Goal: Task Accomplishment & Management: Use online tool/utility

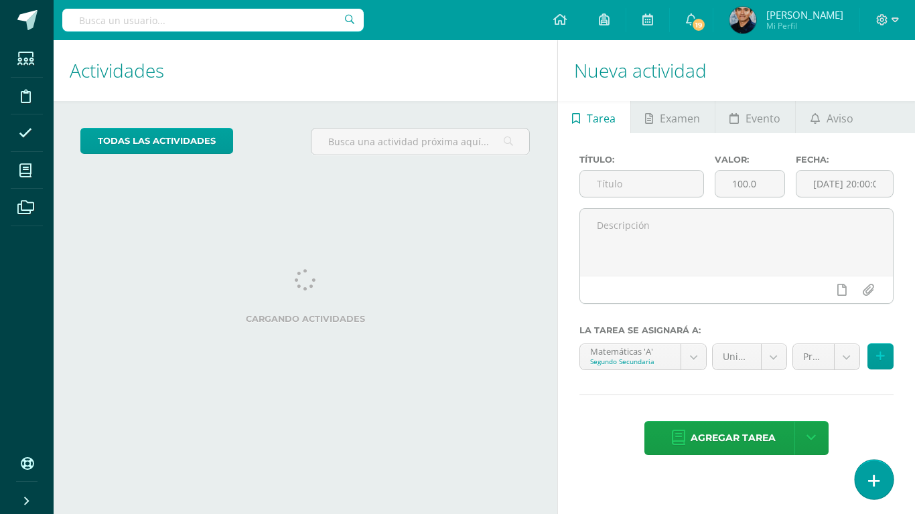
click at [871, 477] on icon at bounding box center [874, 480] width 12 height 15
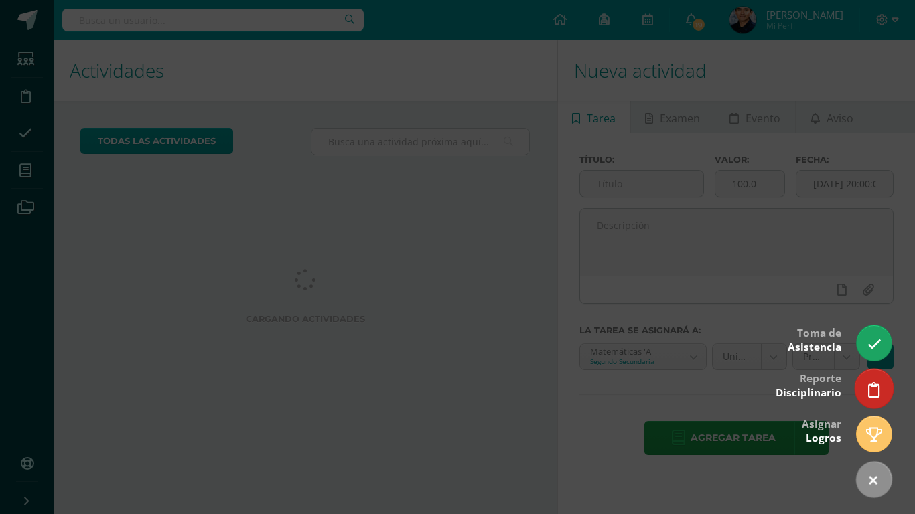
click at [862, 384] on link at bounding box center [873, 388] width 38 height 39
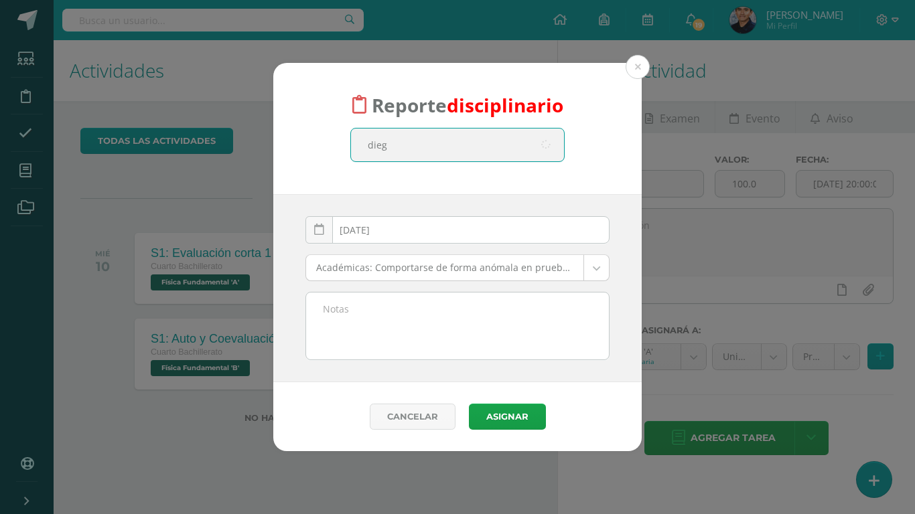
type input "diego"
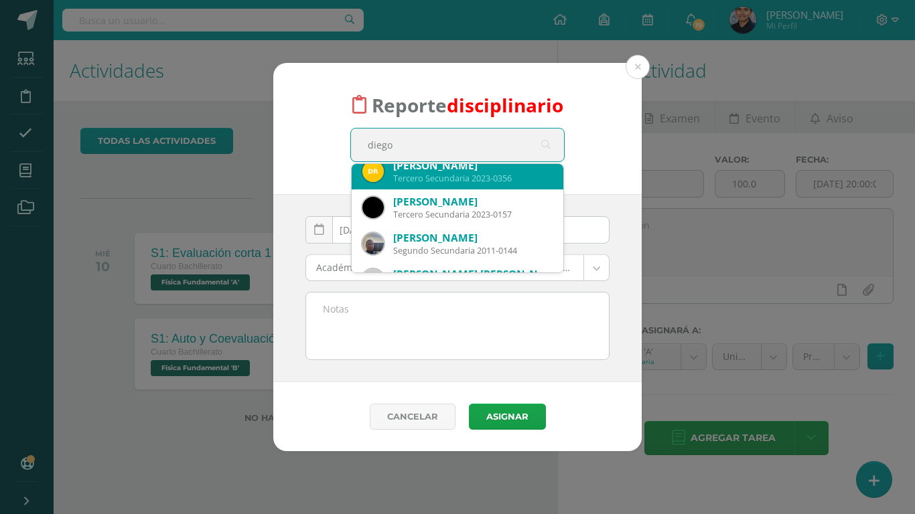
scroll to position [48, 0]
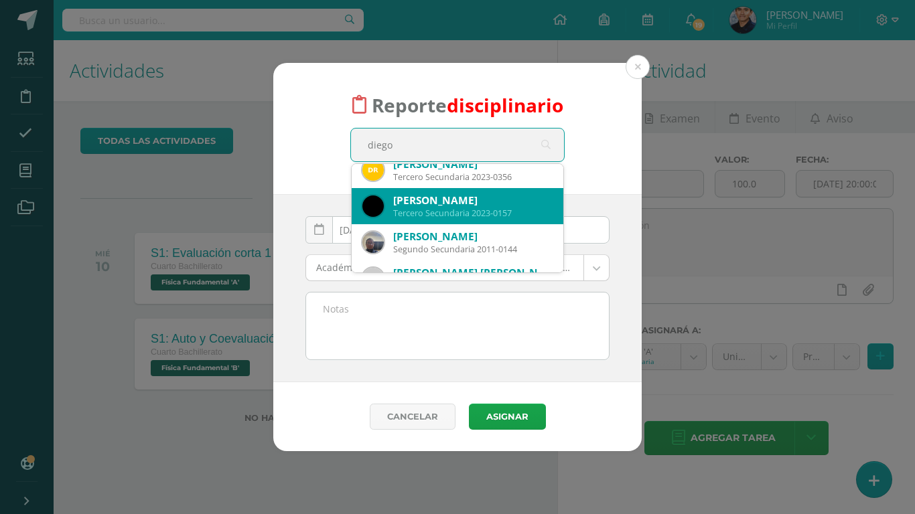
click at [449, 212] on div "Tercero Secundaria 2023-0157" at bounding box center [472, 213] width 159 height 11
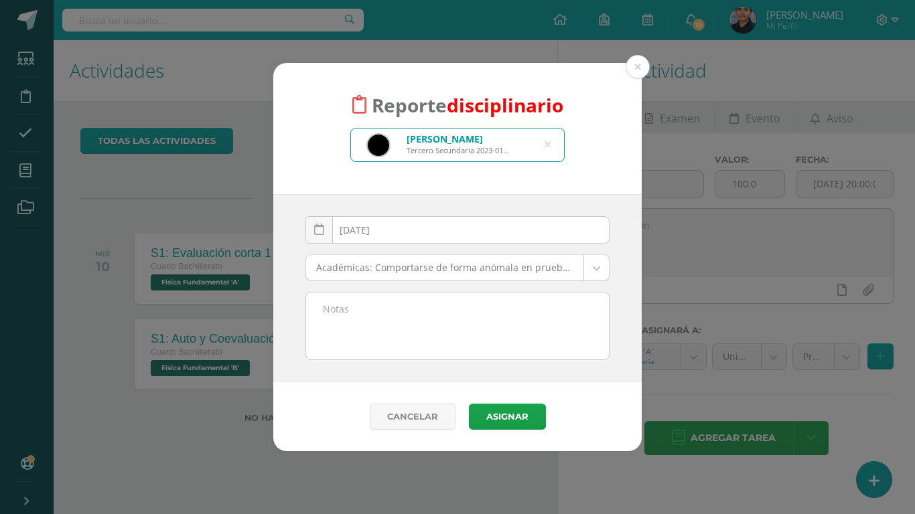
click at [432, 269] on body "Reporte disciplinario Diego Sebastián Saénz Aguerrido Tercero Secundaria 2023-0…" at bounding box center [457, 257] width 915 height 514
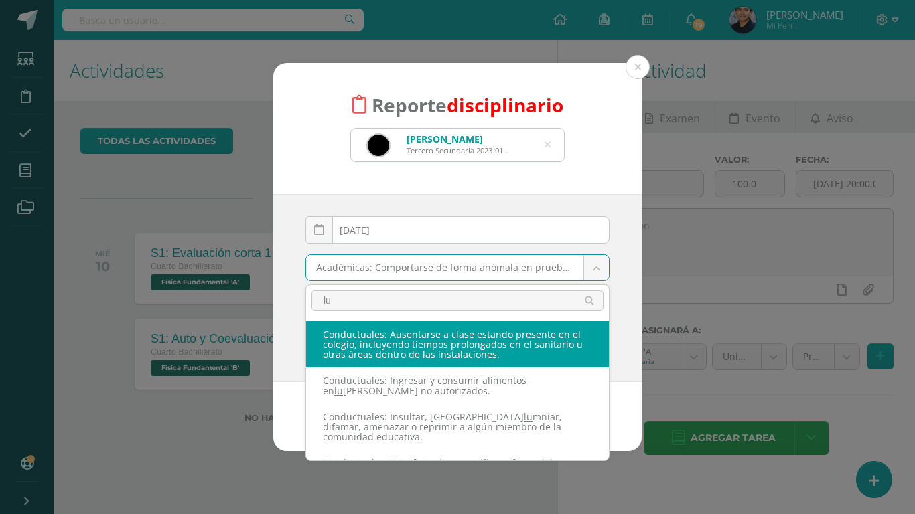
type input "l"
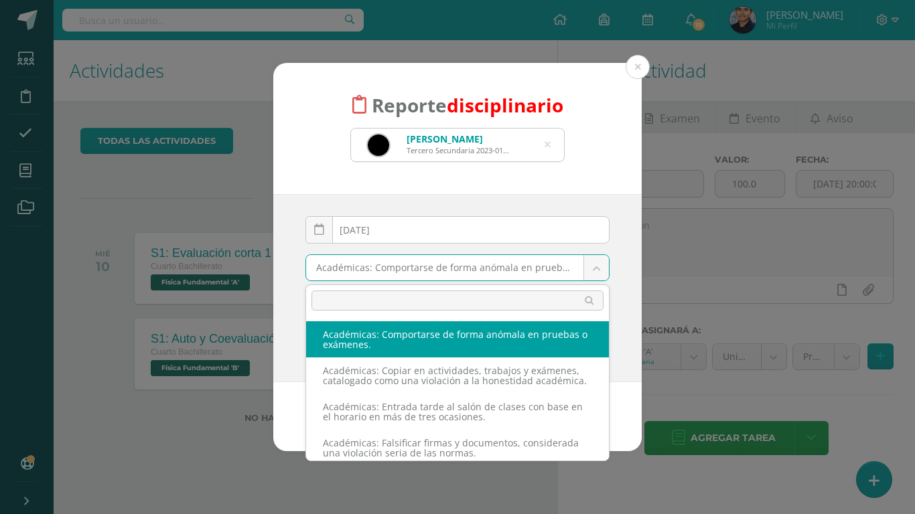
click at [550, 144] on body "Reporte disciplinario Diego Sebastián Saénz Aguerrido Tercero Secundaria 2023-0…" at bounding box center [457, 257] width 915 height 514
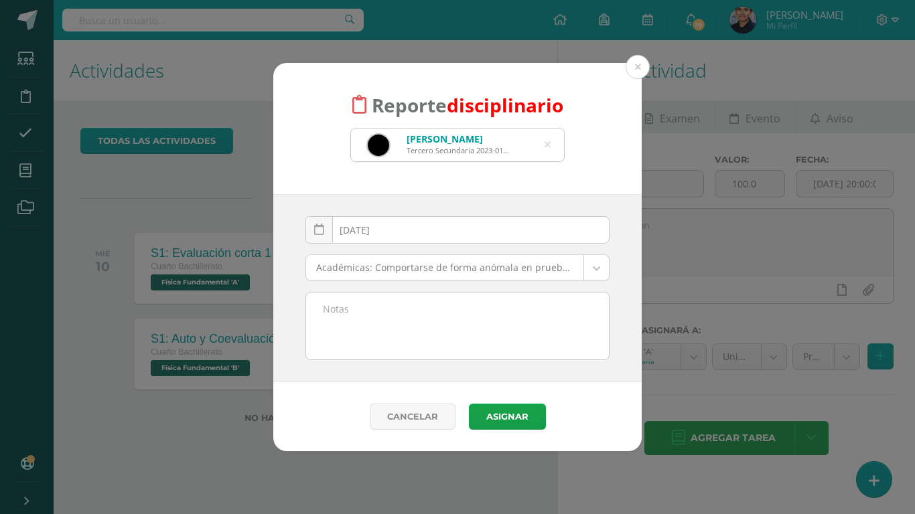
click at [548, 145] on icon at bounding box center [547, 145] width 6 height 34
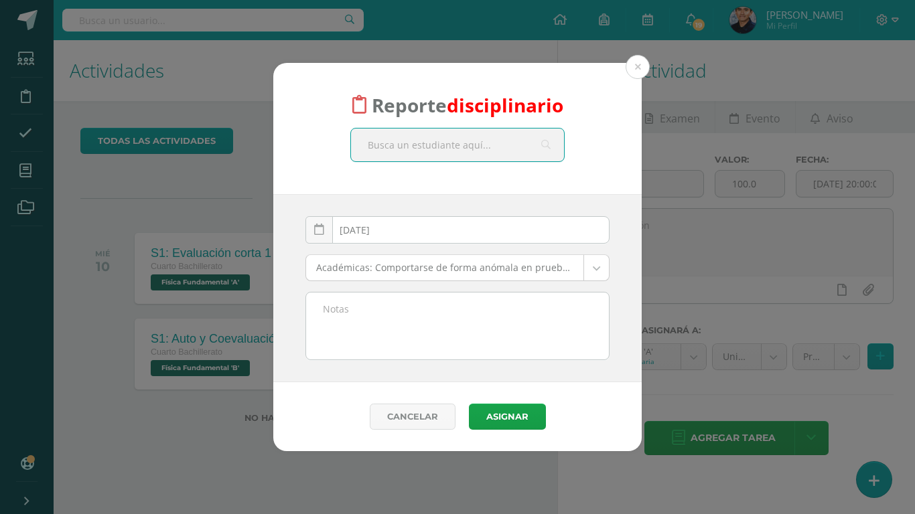
click at [473, 152] on input "text" at bounding box center [457, 145] width 213 height 33
click at [135, 220] on div "Reporte disciplinario diego 2025-09-10 September, 2025 Mo Tu We Th Fr Sa Su 1 2…" at bounding box center [457, 257] width 904 height 389
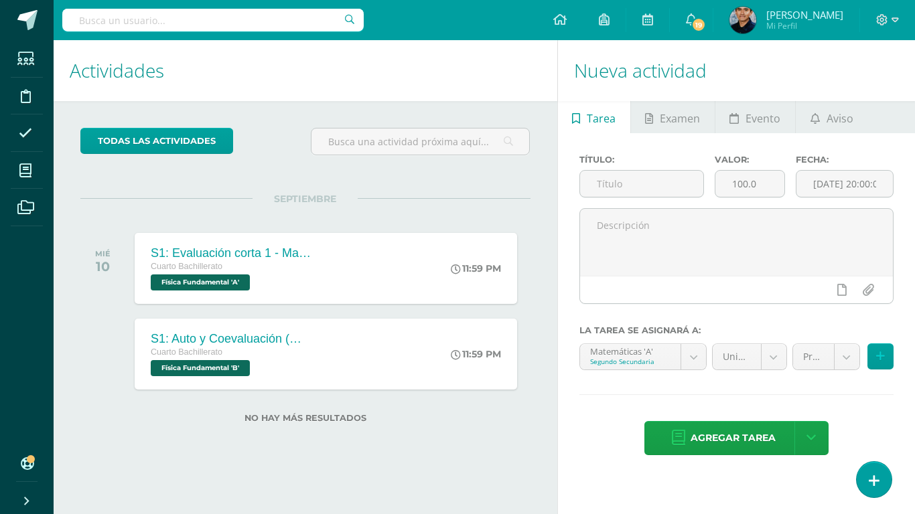
click at [89, 189] on div "todas las Actividades No tienes actividades Échale un vistazo a los demás perío…" at bounding box center [306, 283] width 504 height 365
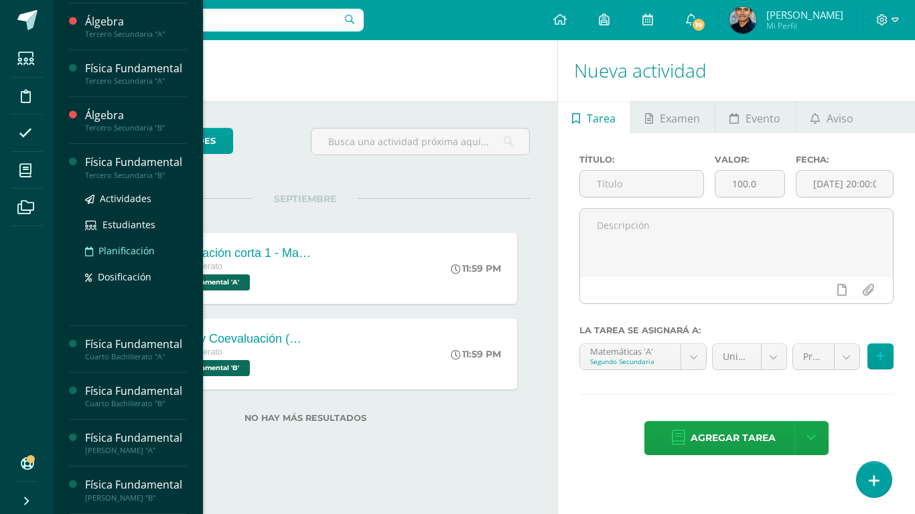
scroll to position [96, 0]
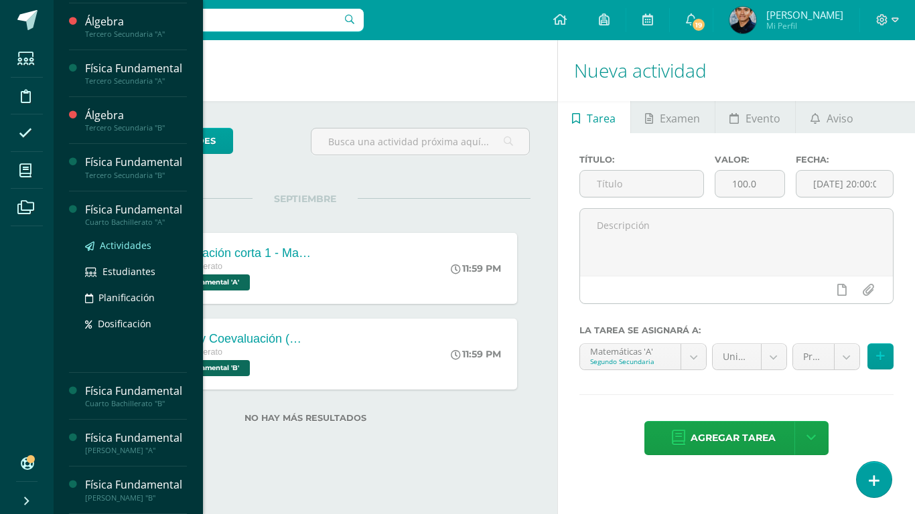
click at [117, 240] on span "Actividades" at bounding box center [126, 245] width 52 height 13
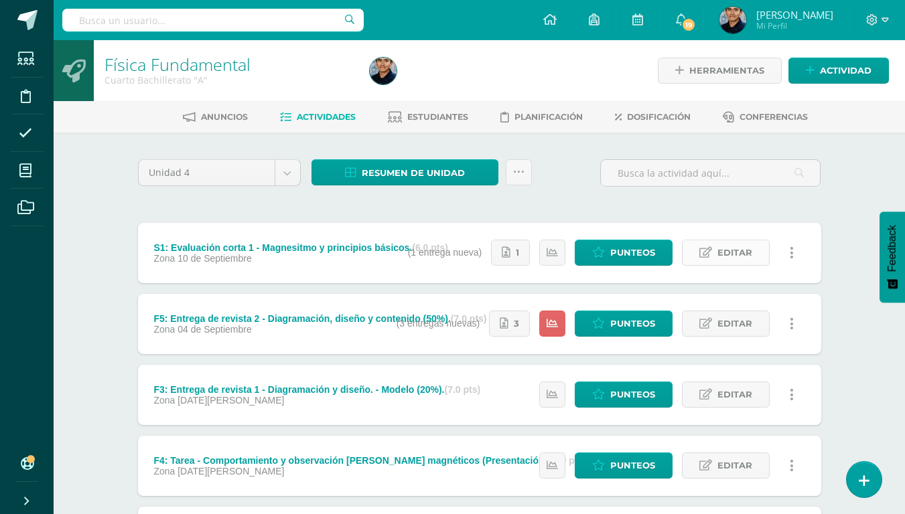
click at [711, 246] on link "Editar" at bounding box center [726, 253] width 88 height 26
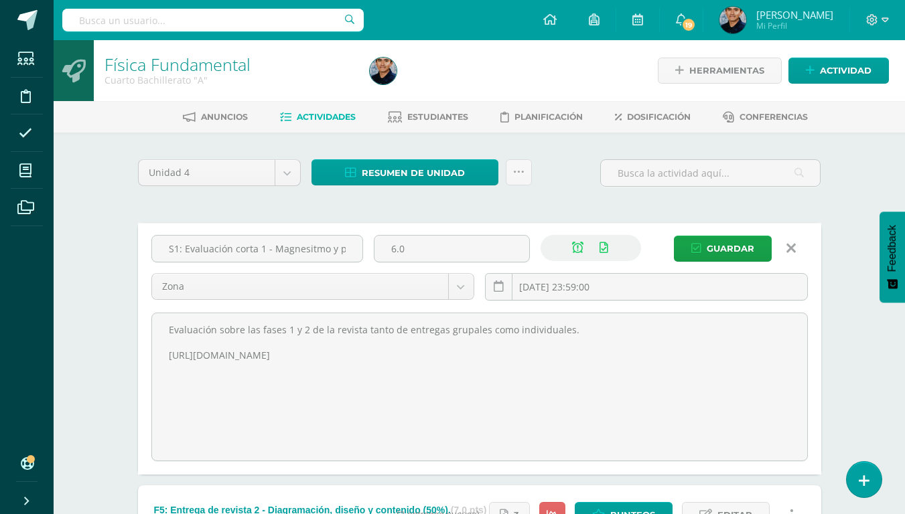
click at [786, 248] on icon at bounding box center [790, 248] width 9 height 15
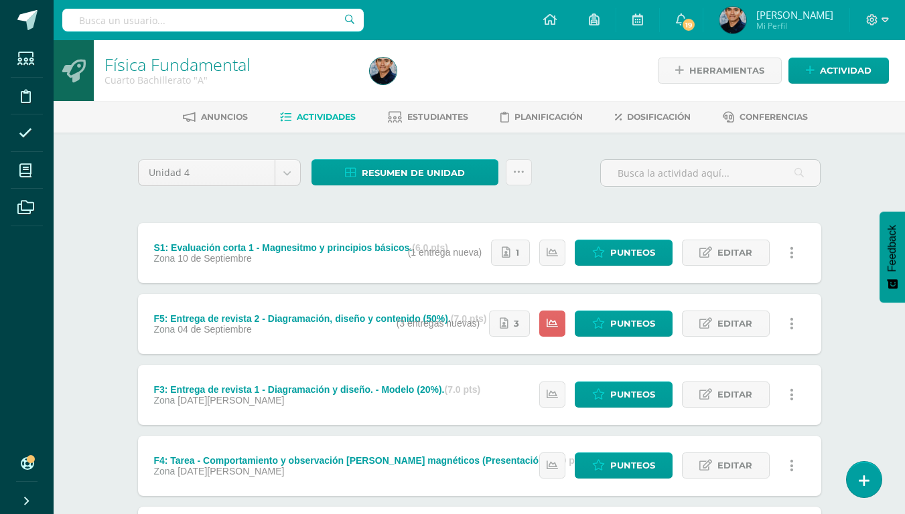
click at [799, 258] on link at bounding box center [792, 253] width 26 height 26
click at [731, 245] on span "Editar" at bounding box center [734, 252] width 35 height 25
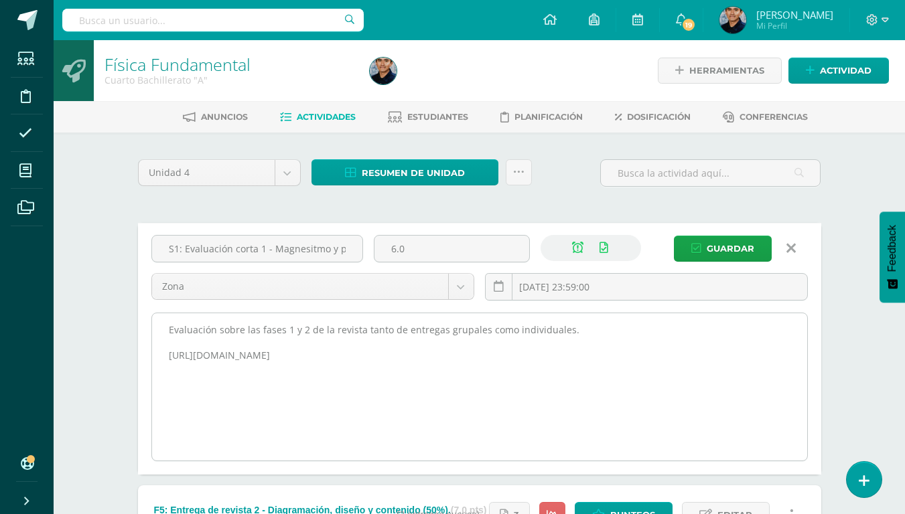
click at [356, 362] on textarea "Evaluación sobre las fases 1 y 2 de la revista tanto de entregas grupales como …" at bounding box center [479, 386] width 655 height 147
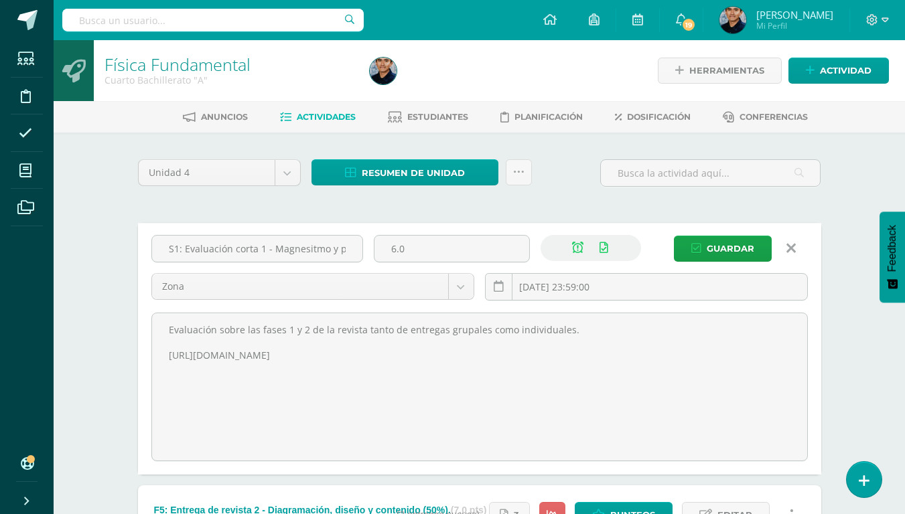
click at [796, 253] on link at bounding box center [791, 248] width 34 height 25
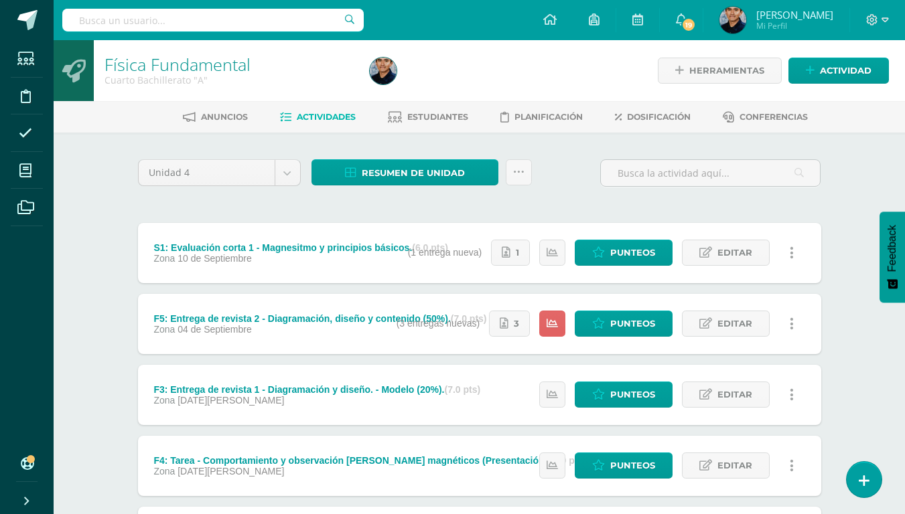
click at [788, 256] on link at bounding box center [792, 253] width 26 height 26
click at [737, 315] on link "Eliminar" at bounding box center [766, 317] width 137 height 21
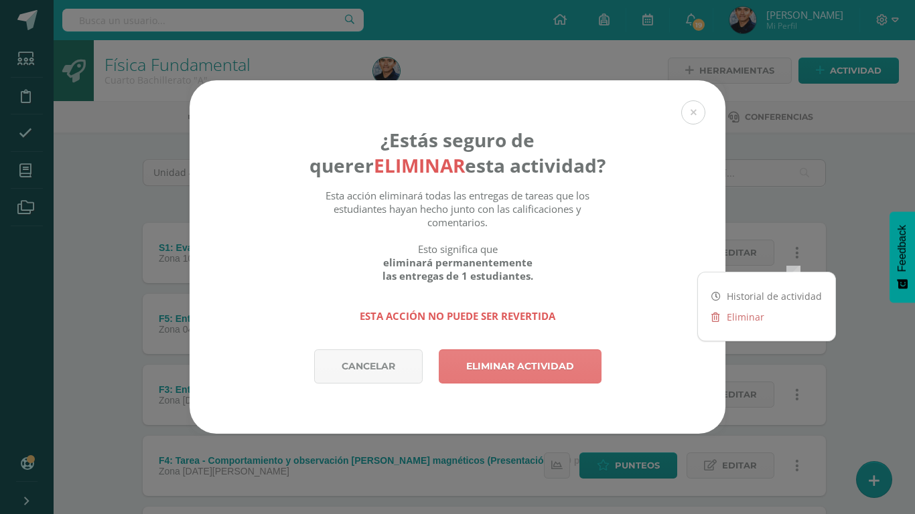
click at [530, 352] on link "Eliminar actividad" at bounding box center [520, 367] width 163 height 34
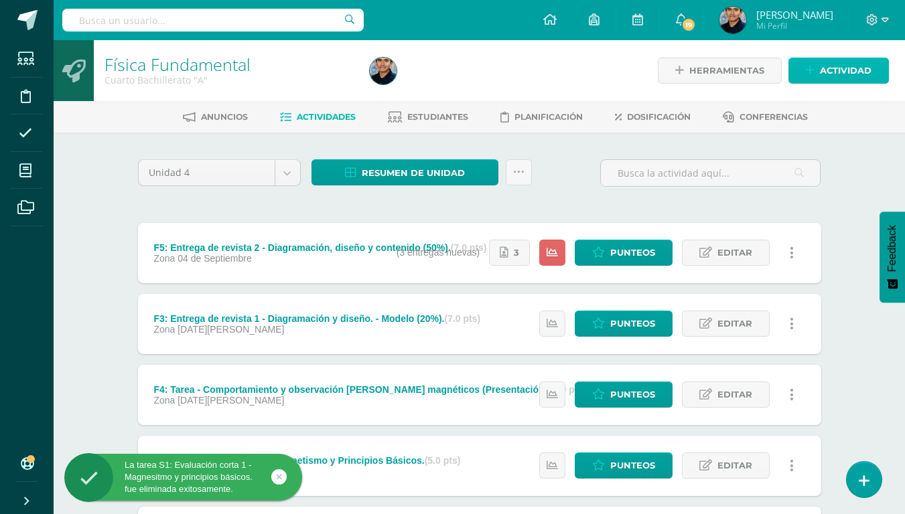
click at [850, 64] on span "Actividad" at bounding box center [846, 70] width 52 height 25
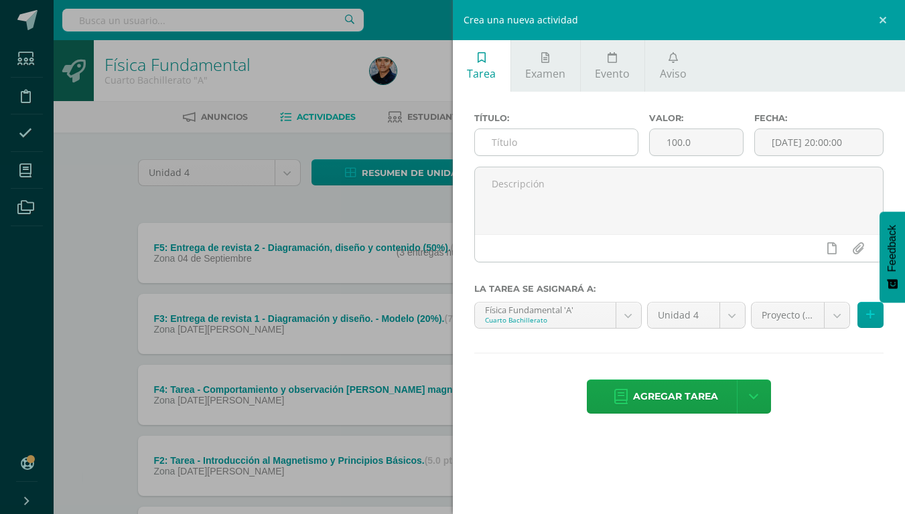
click at [568, 149] on input "text" at bounding box center [556, 142] width 163 height 26
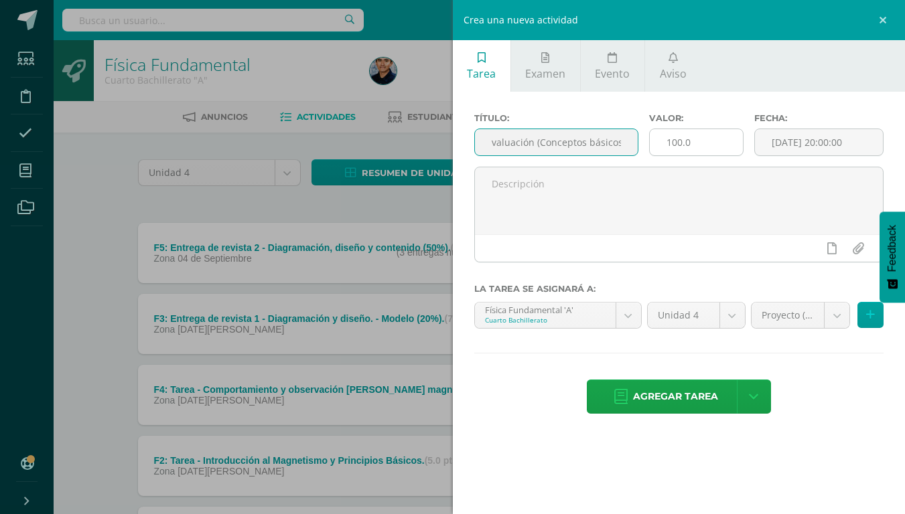
type input "S1: Auto y Coevaluación (Conceptos básicos)"
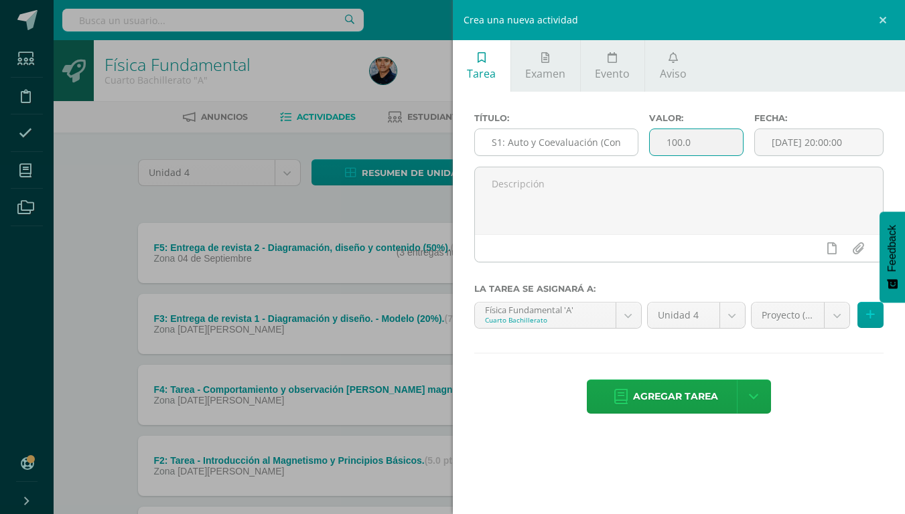
drag, startPoint x: 698, startPoint y: 143, endPoint x: 615, endPoint y: 153, distance: 83.0
click at [615, 153] on div "Título: S1: Auto y Coevaluación (Conceptos básicos) Valor: 100.0 Fecha: 2025-09…" at bounding box center [679, 140] width 421 height 54
type input "6"
click at [799, 140] on input "[DATE] 20:00:00" at bounding box center [819, 142] width 128 height 26
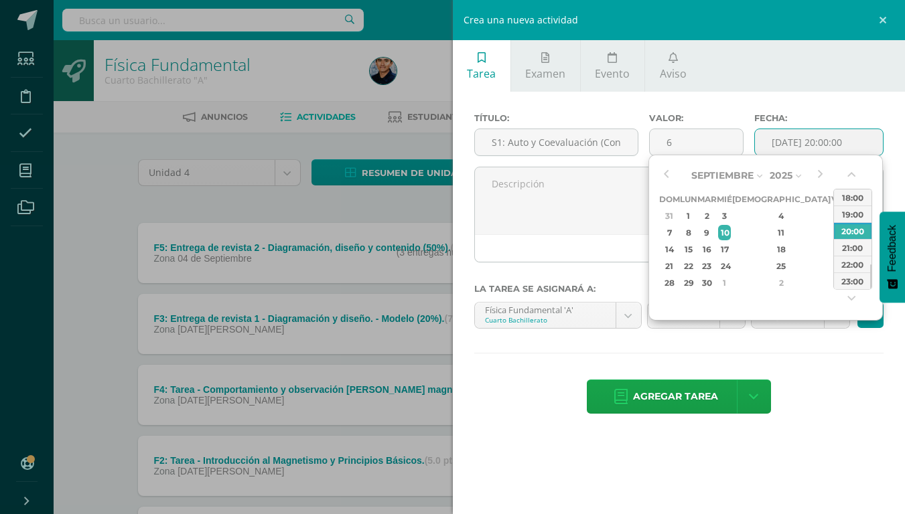
click at [875, 149] on input "[DATE] 20:00:00" at bounding box center [819, 142] width 128 height 26
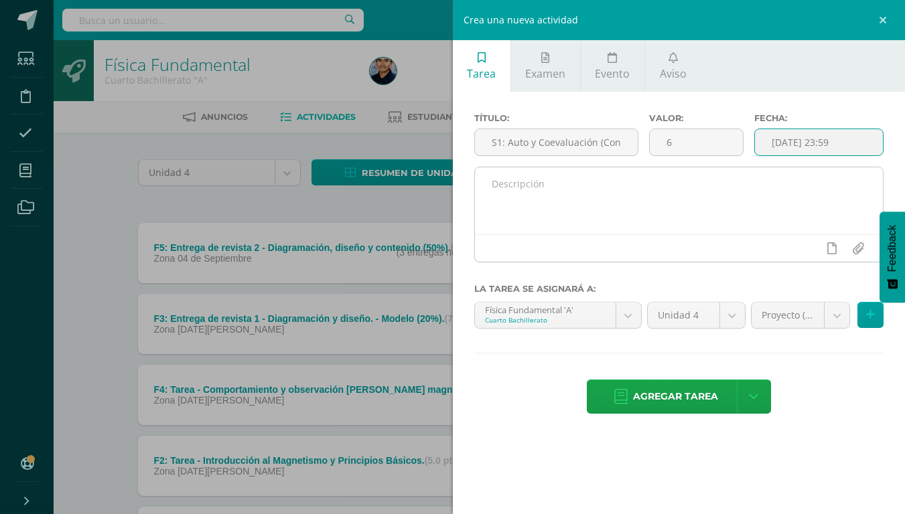
type input "2025-09-10 23:59"
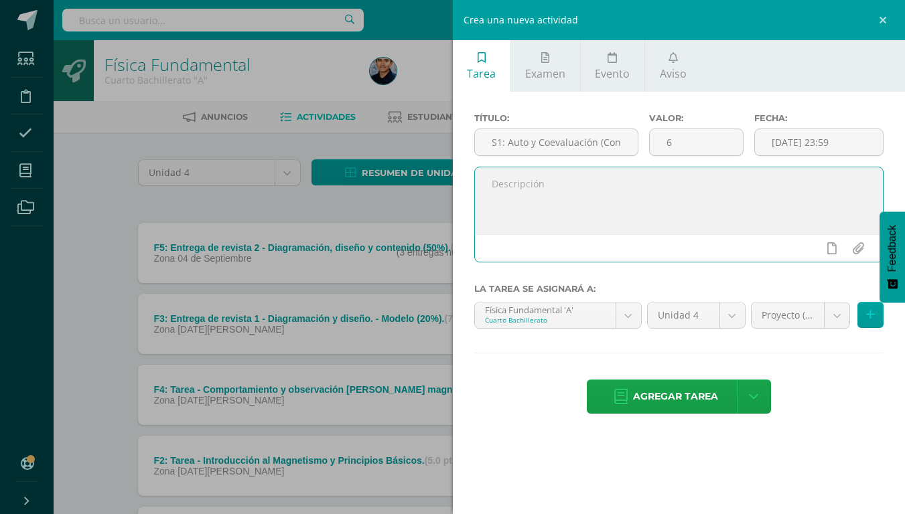
click at [550, 194] on textarea at bounding box center [679, 200] width 408 height 67
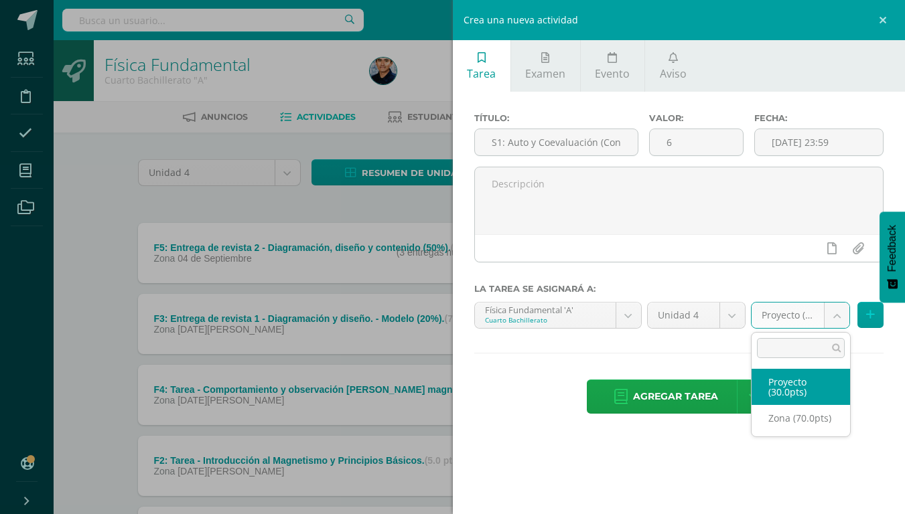
click at [775, 317] on body "La tarea S1: Evaluación corta 1 - Magnesitmo y principios básicos. fue eliminad…" at bounding box center [452, 328] width 905 height 656
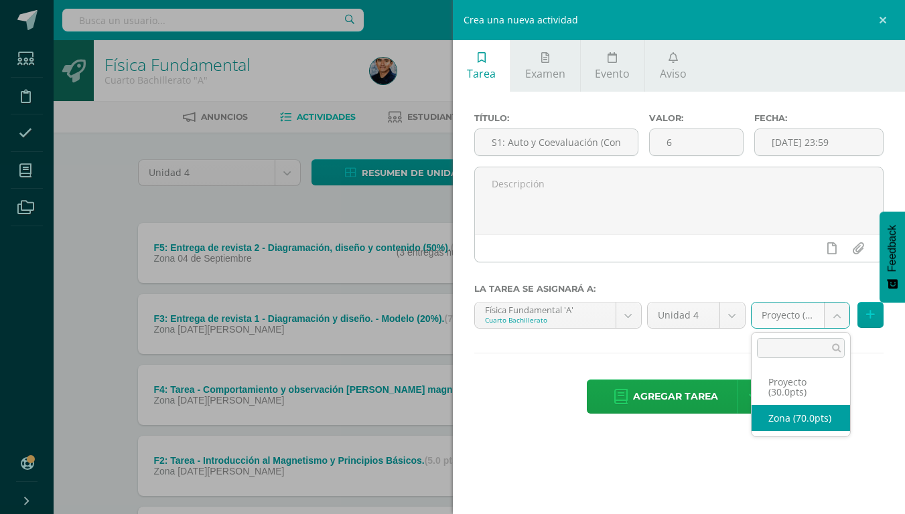
select select "48353"
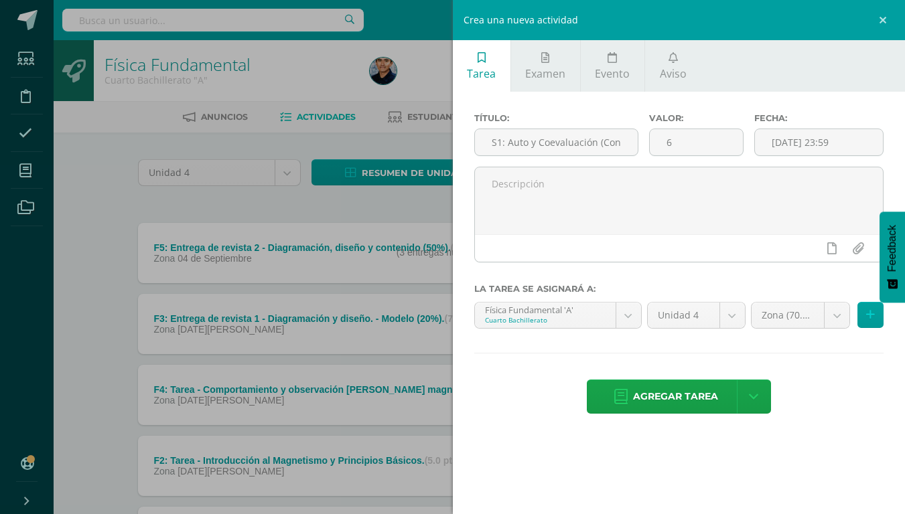
click at [635, 350] on div "Título: S1: Auto y Coevaluación (Conceptos básicos) Valor: 6 Fecha: 2025-09-10 …" at bounding box center [679, 265] width 453 height 346
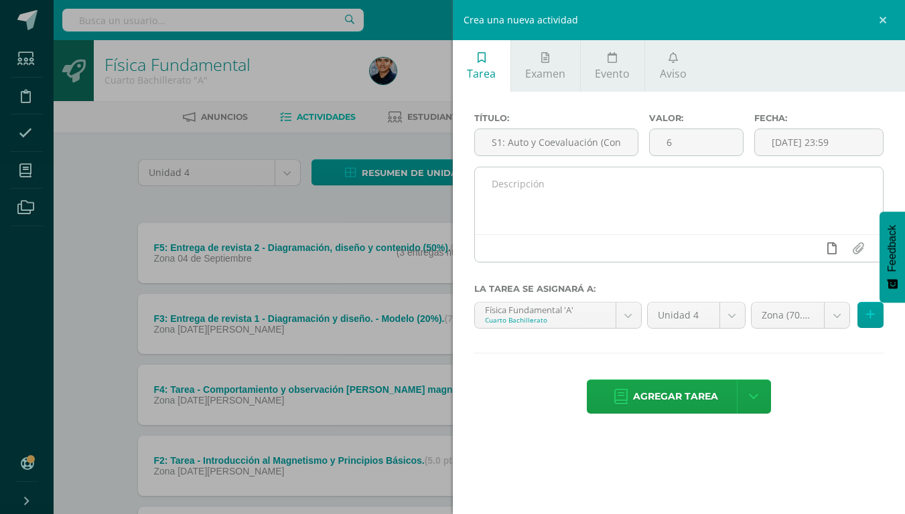
click at [828, 260] on link at bounding box center [831, 248] width 26 height 25
click at [805, 253] on icon at bounding box center [805, 248] width 12 height 12
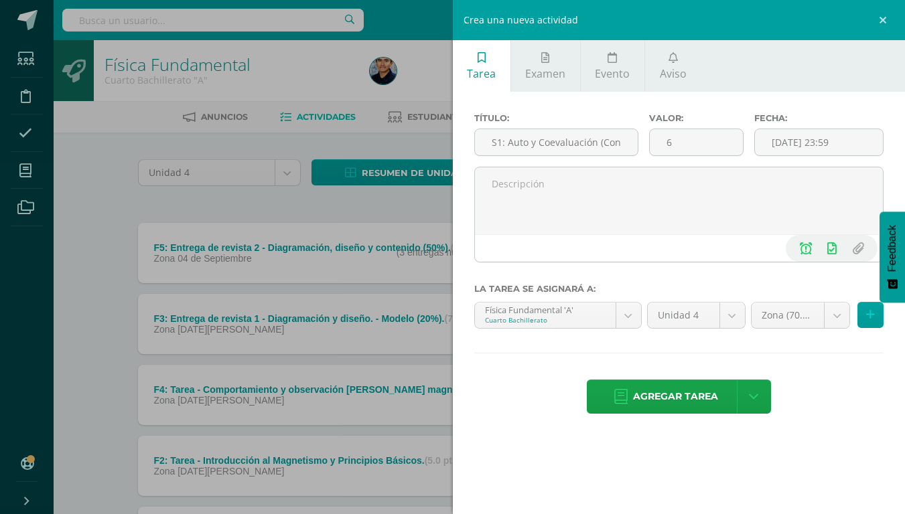
click at [836, 398] on div "Agregar tarea Agregar tarea y ocultar" at bounding box center [679, 398] width 410 height 37
click at [661, 404] on span "Agregar tarea" at bounding box center [675, 396] width 85 height 33
